Goal: Information Seeking & Learning: Find specific page/section

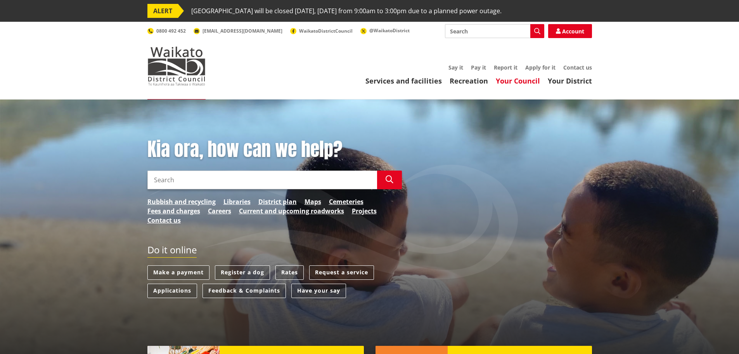
click at [530, 76] on link "Your Council" at bounding box center [518, 80] width 44 height 9
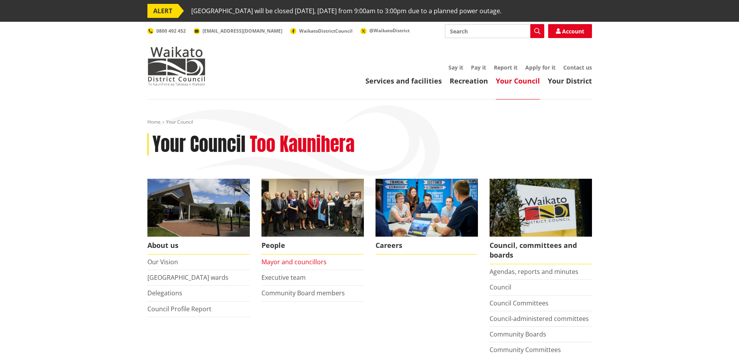
click at [299, 260] on link "Mayor and councillors" at bounding box center [294, 261] width 65 height 9
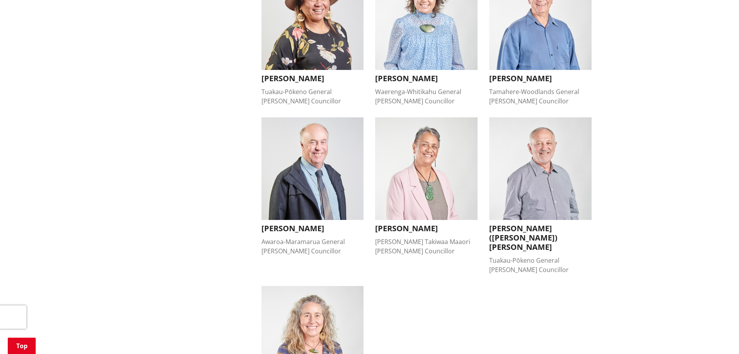
scroll to position [621, 0]
